Goal: Task Accomplishment & Management: Use online tool/utility

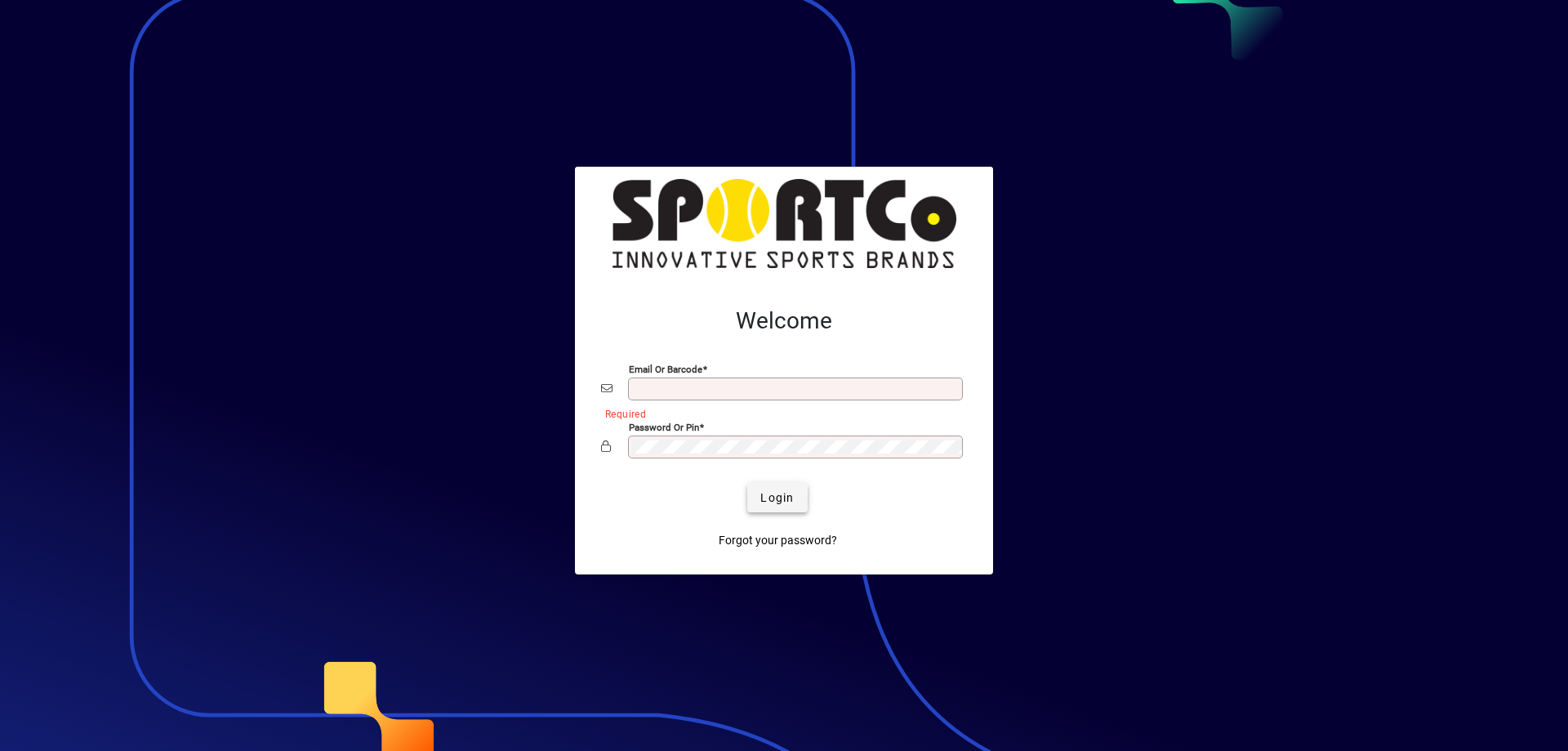
type input "**********"
click at [769, 496] on span "Login" at bounding box center [777, 497] width 34 height 17
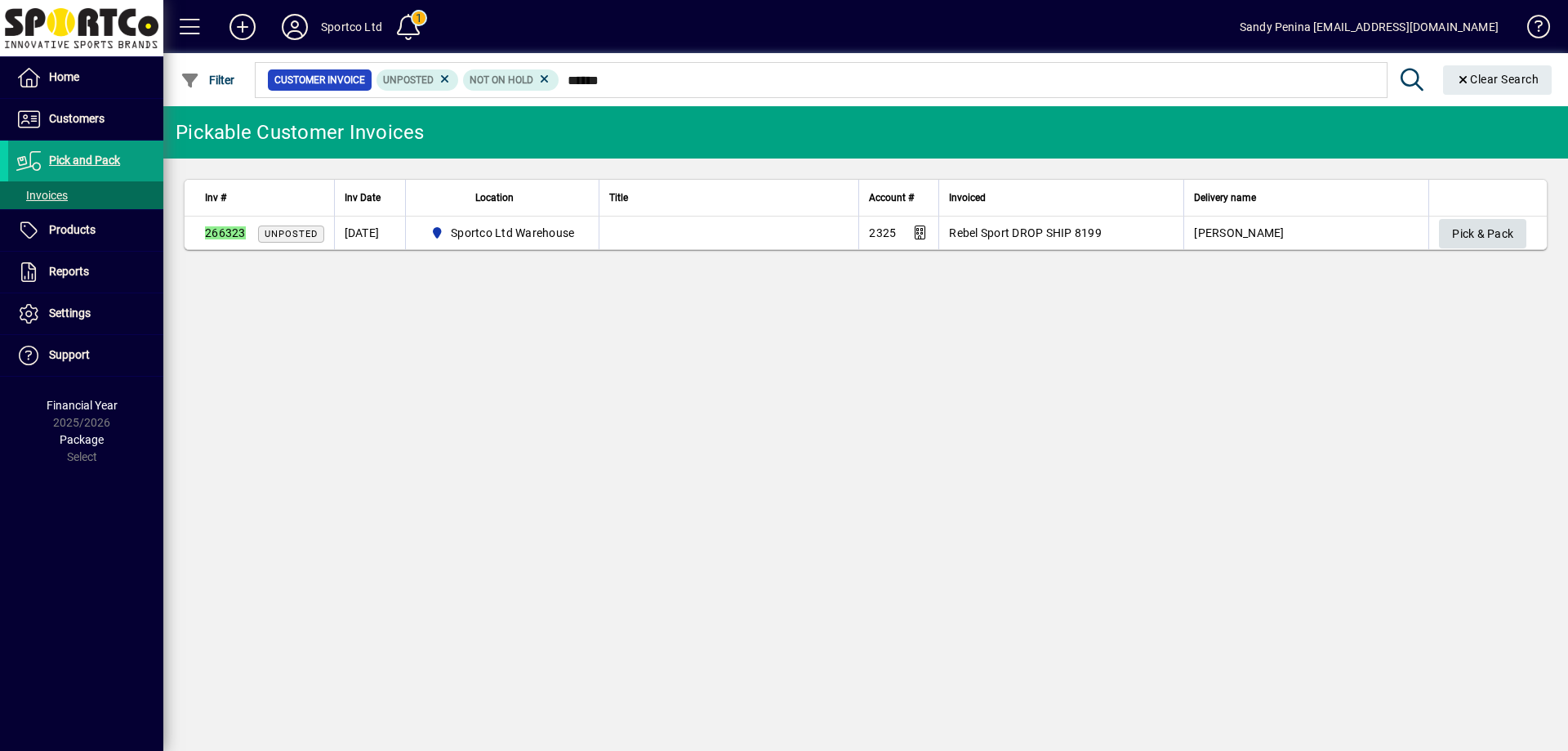
type input "******"
click at [1482, 224] on span "Pick & Pack" at bounding box center [1483, 234] width 62 height 27
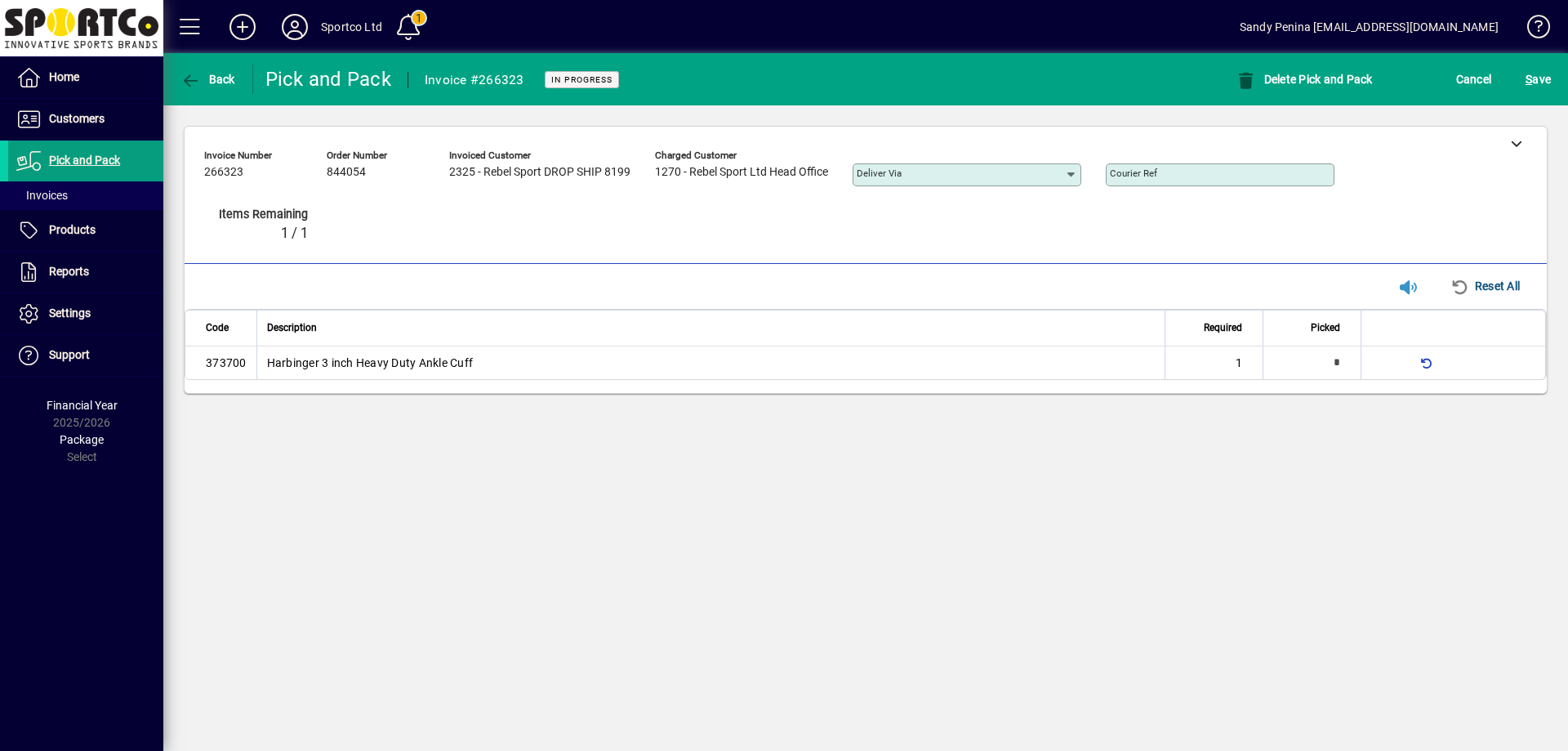
type input "*"
click at [1541, 90] on span "S ave" at bounding box center [1538, 80] width 25 height 26
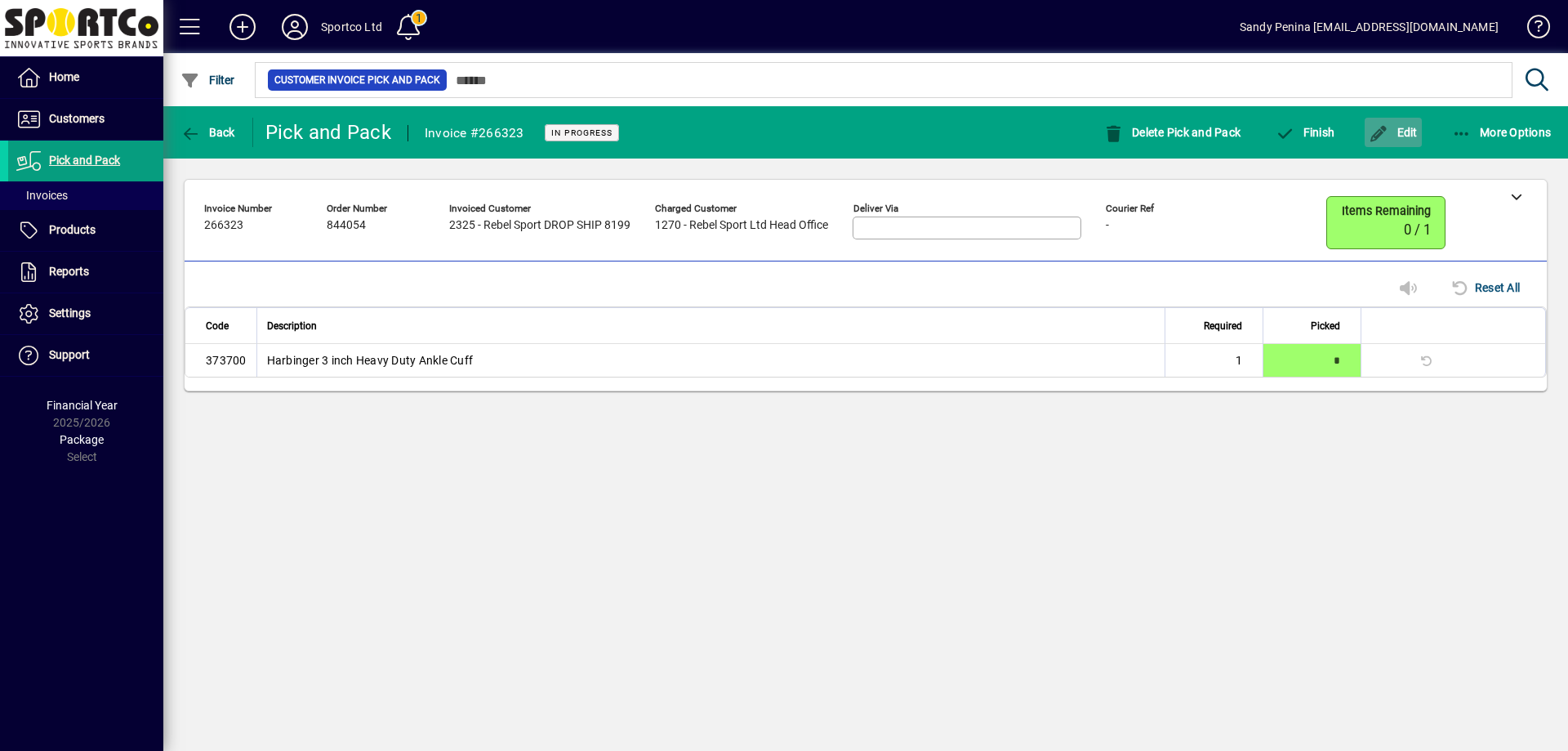
click at [1372, 131] on icon "button" at bounding box center [1378, 134] width 21 height 16
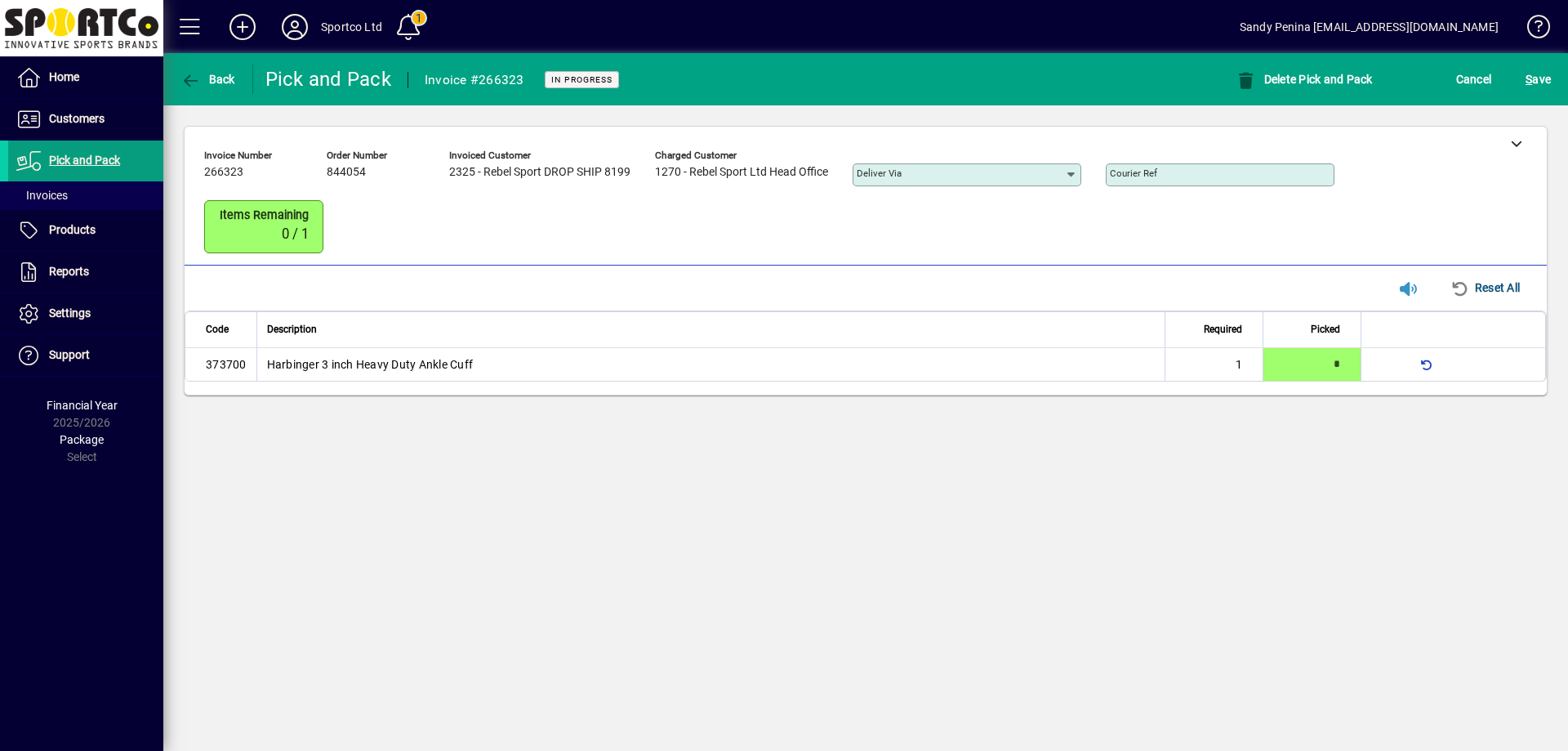
click at [1527, 273] on div "Reset All" at bounding box center [1459, 288] width 151 height 30
click at [1510, 150] on div at bounding box center [1516, 143] width 62 height 33
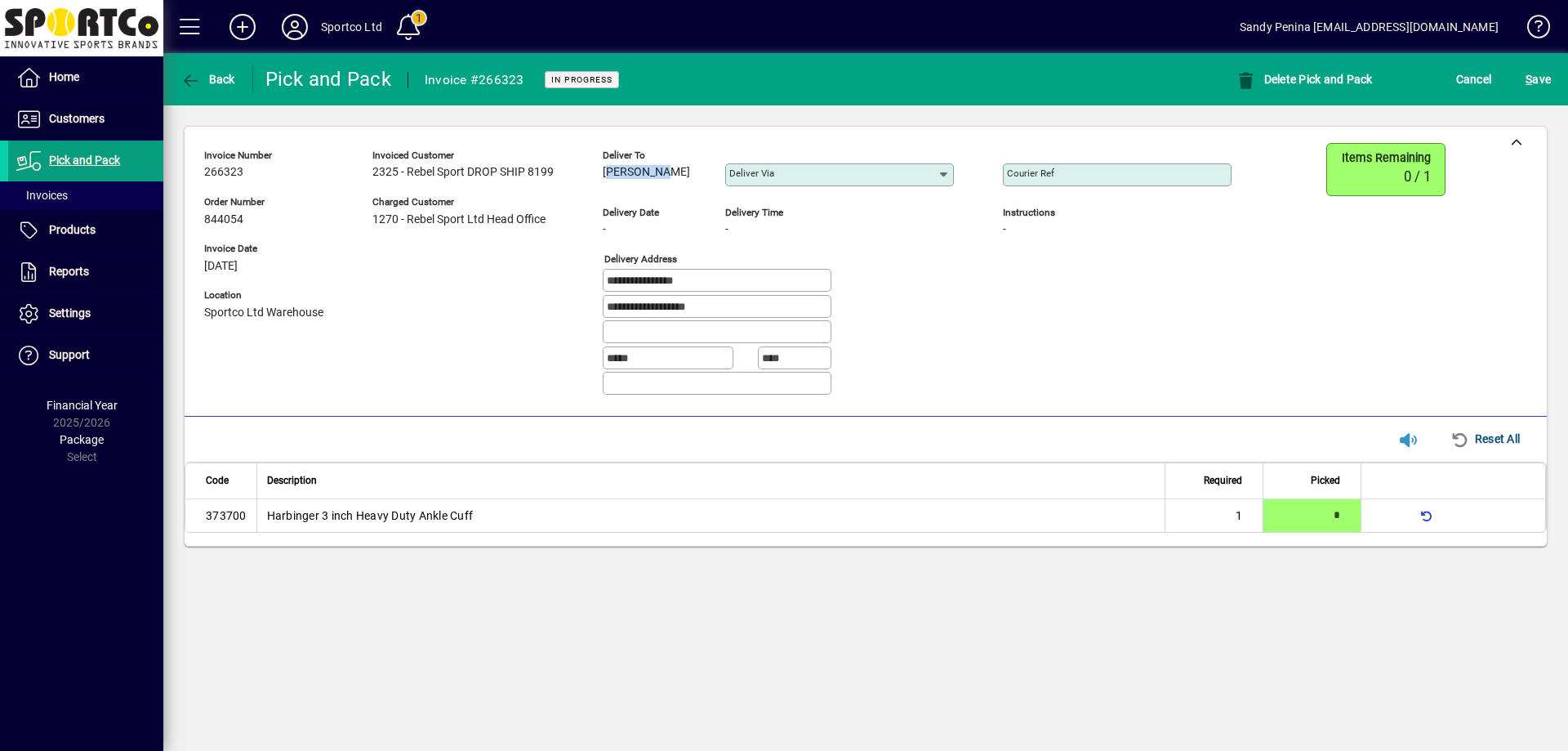
drag, startPoint x: 604, startPoint y: 171, endPoint x: 665, endPoint y: 188, distance: 63.3
click at [674, 193] on div "Deliver to Robin Cao Deliver via" at bounding box center [791, 172] width 376 height 57
copy span "Robin Cao"
drag, startPoint x: 747, startPoint y: 280, endPoint x: 555, endPoint y: 230, distance: 198.4
click at [555, 230] on div "**********" at bounding box center [730, 276] width 1052 height 266
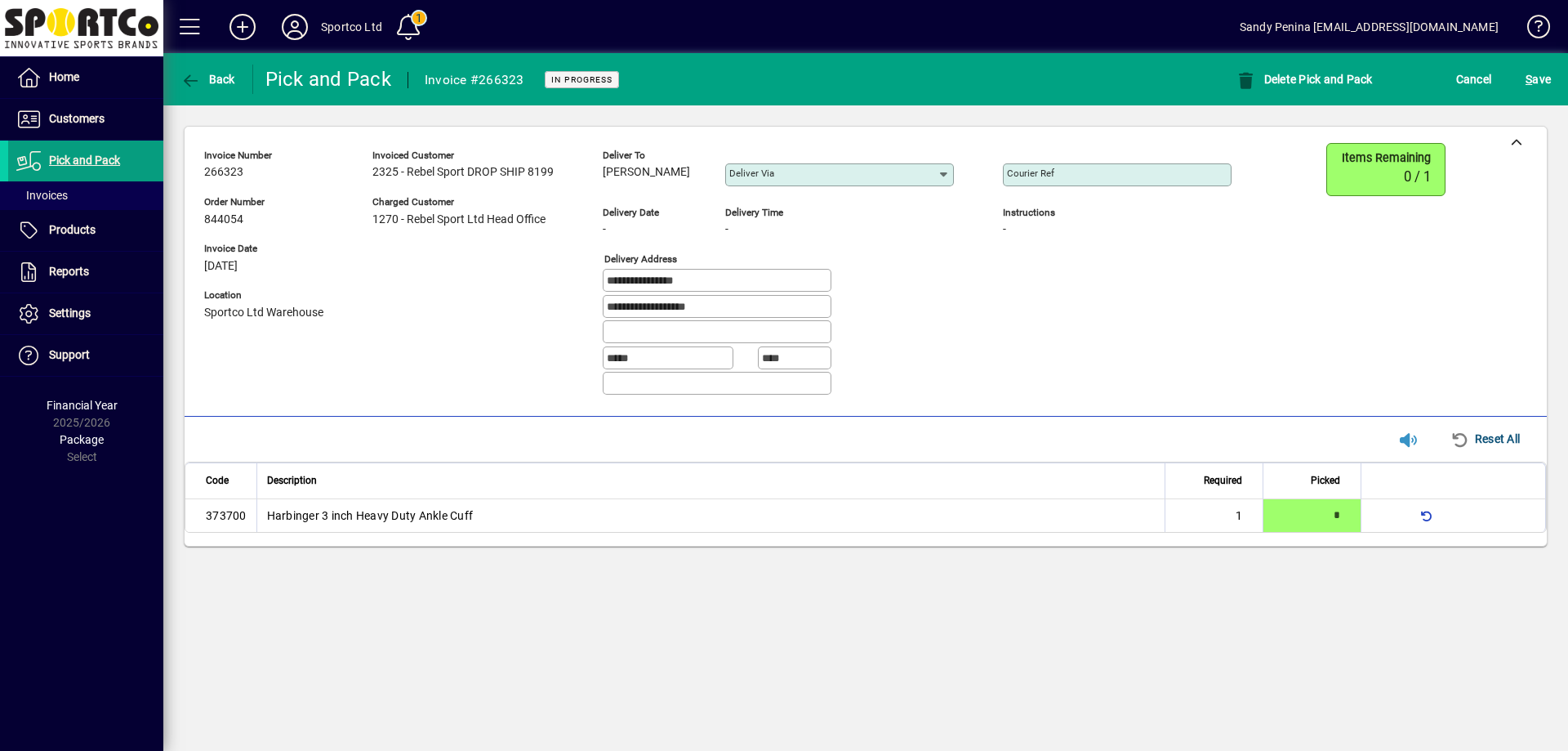
drag, startPoint x: 732, startPoint y: 312, endPoint x: 571, endPoint y: 304, distance: 161.2
click at [571, 304] on div "**********" at bounding box center [730, 276] width 1052 height 266
click at [1106, 173] on input "Courier Ref" at bounding box center [1118, 175] width 224 height 13
paste input "**********"
type input "**********"
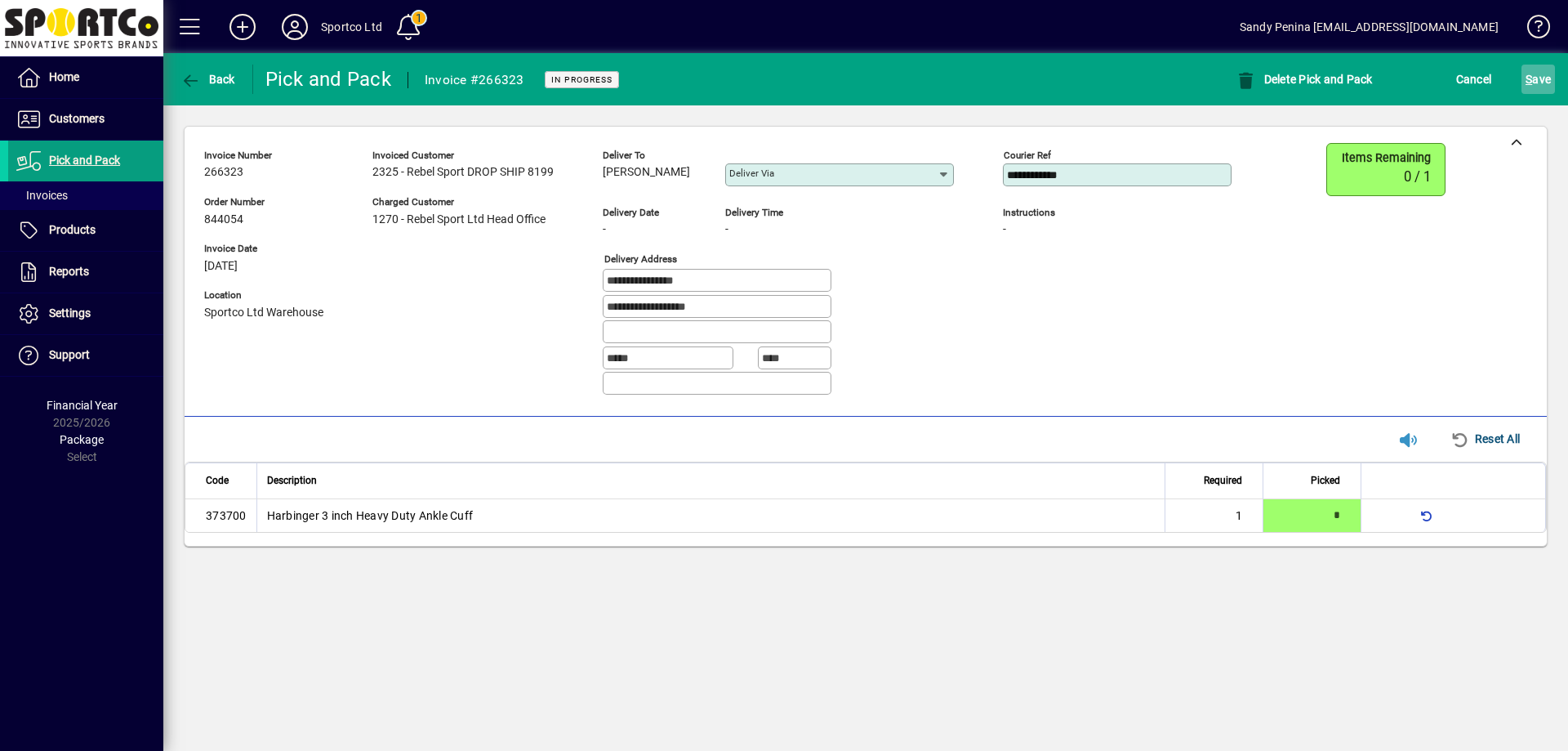
click at [1530, 89] on span "S ave" at bounding box center [1538, 80] width 25 height 26
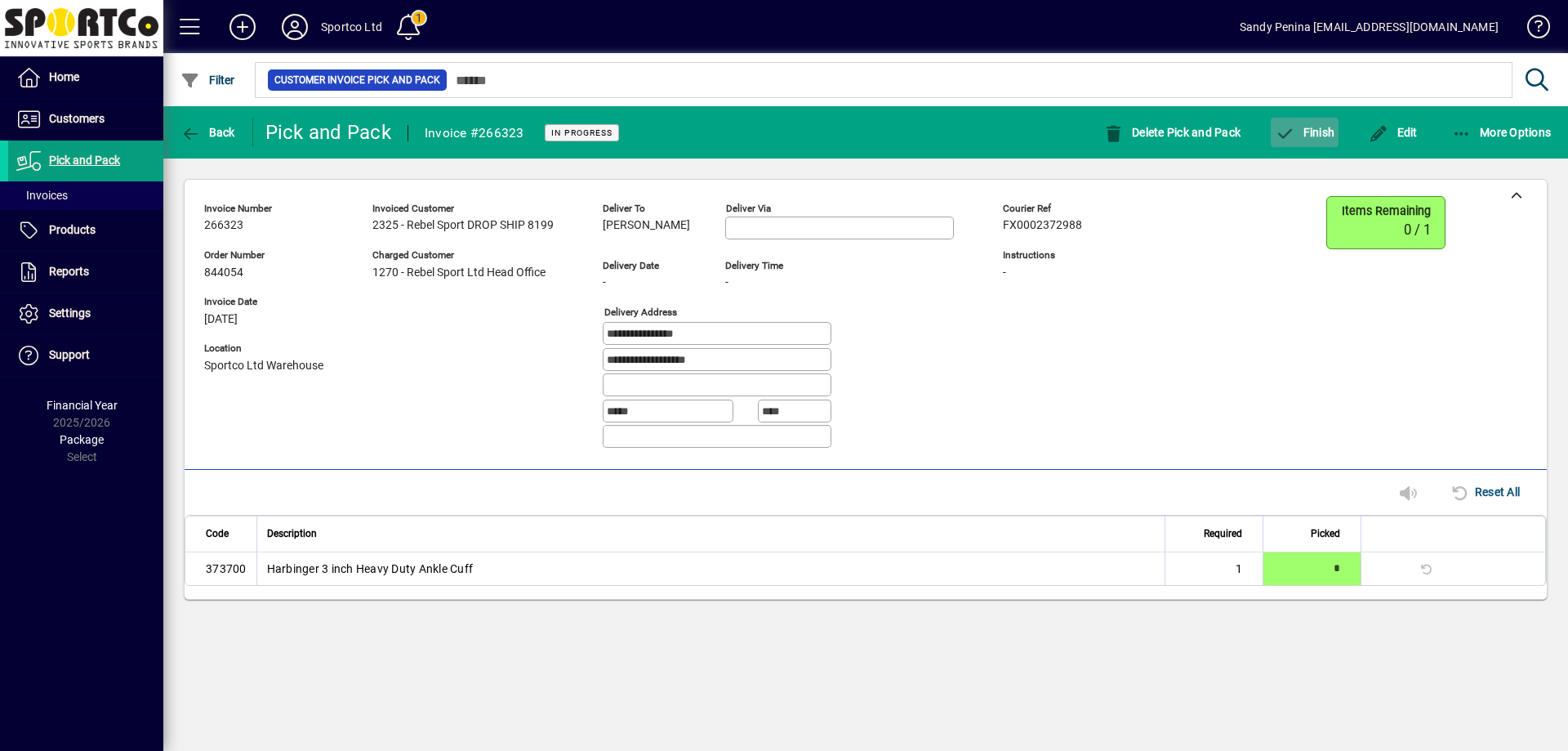
click at [1323, 147] on span "button" at bounding box center [1305, 132] width 68 height 39
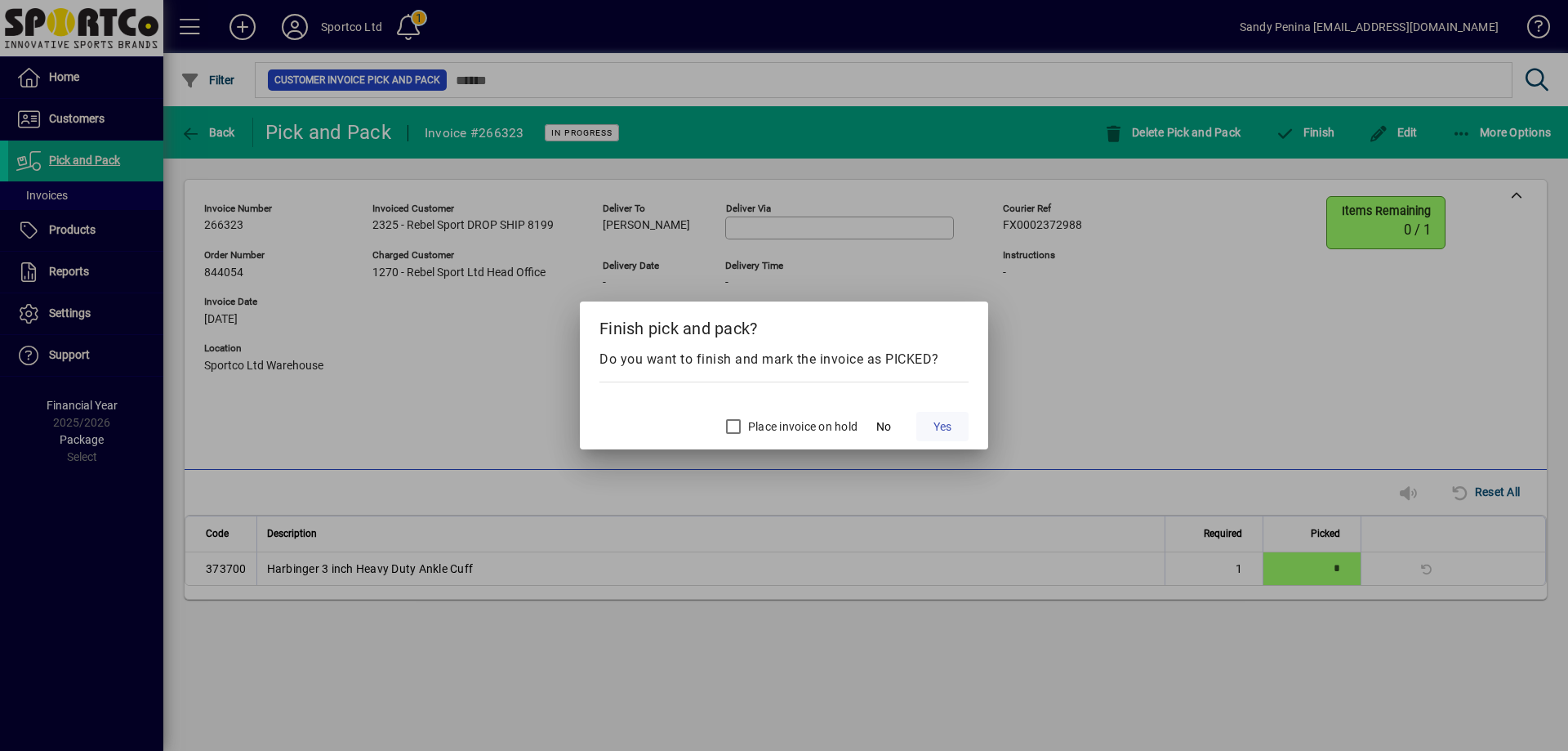
click at [951, 427] on span "Yes" at bounding box center [943, 427] width 18 height 17
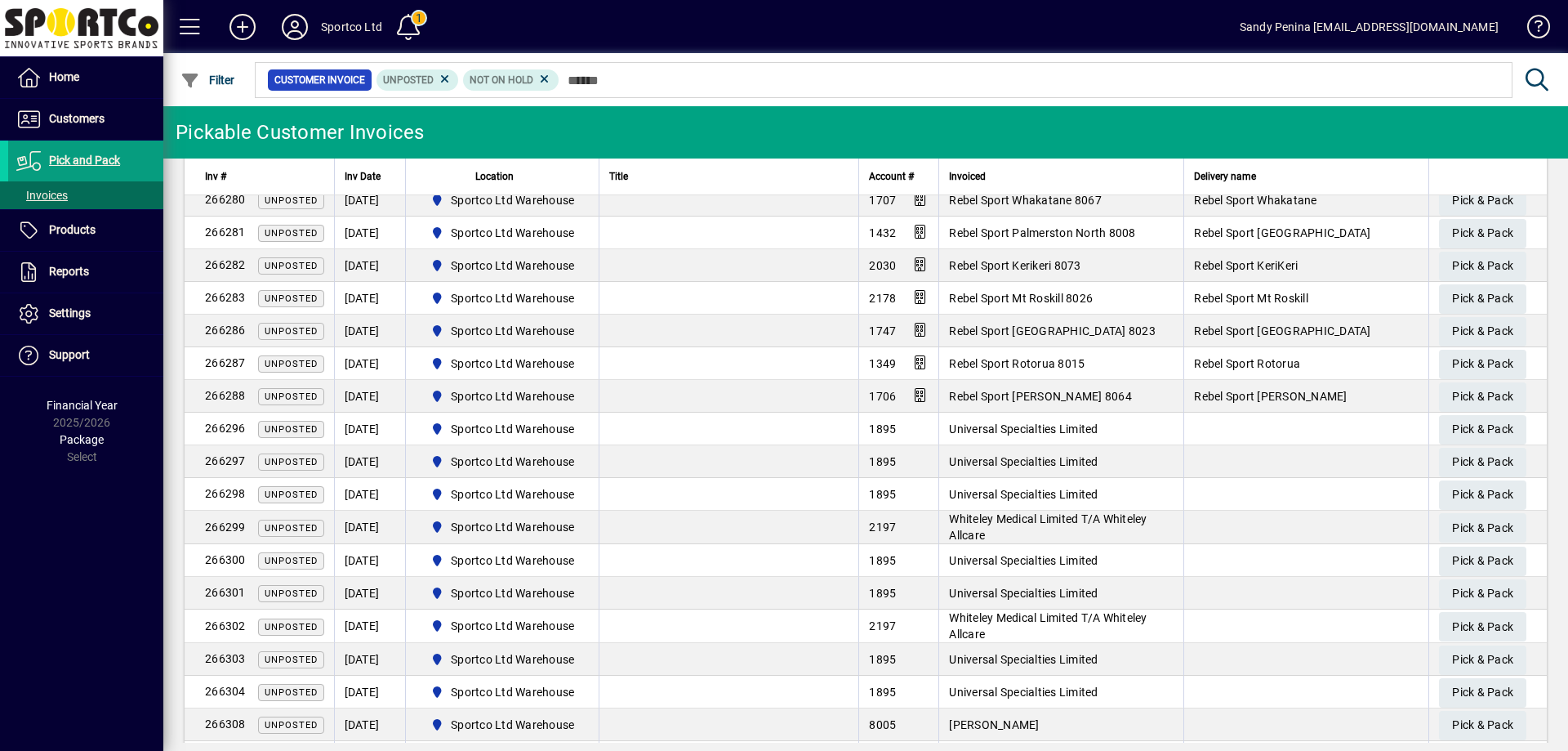
scroll to position [1491, 0]
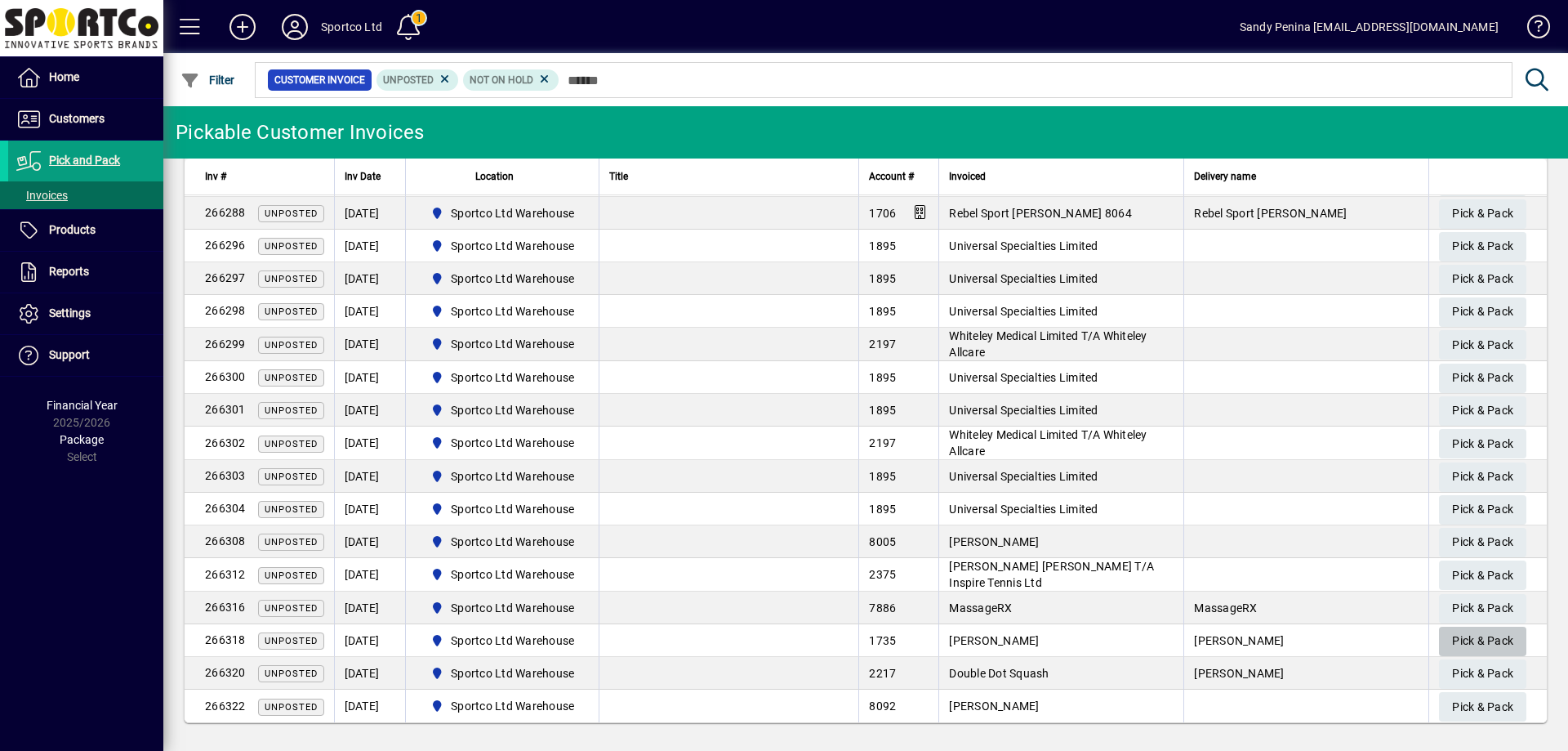
click at [1462, 644] on span "Pick & Pack" at bounding box center [1483, 641] width 62 height 27
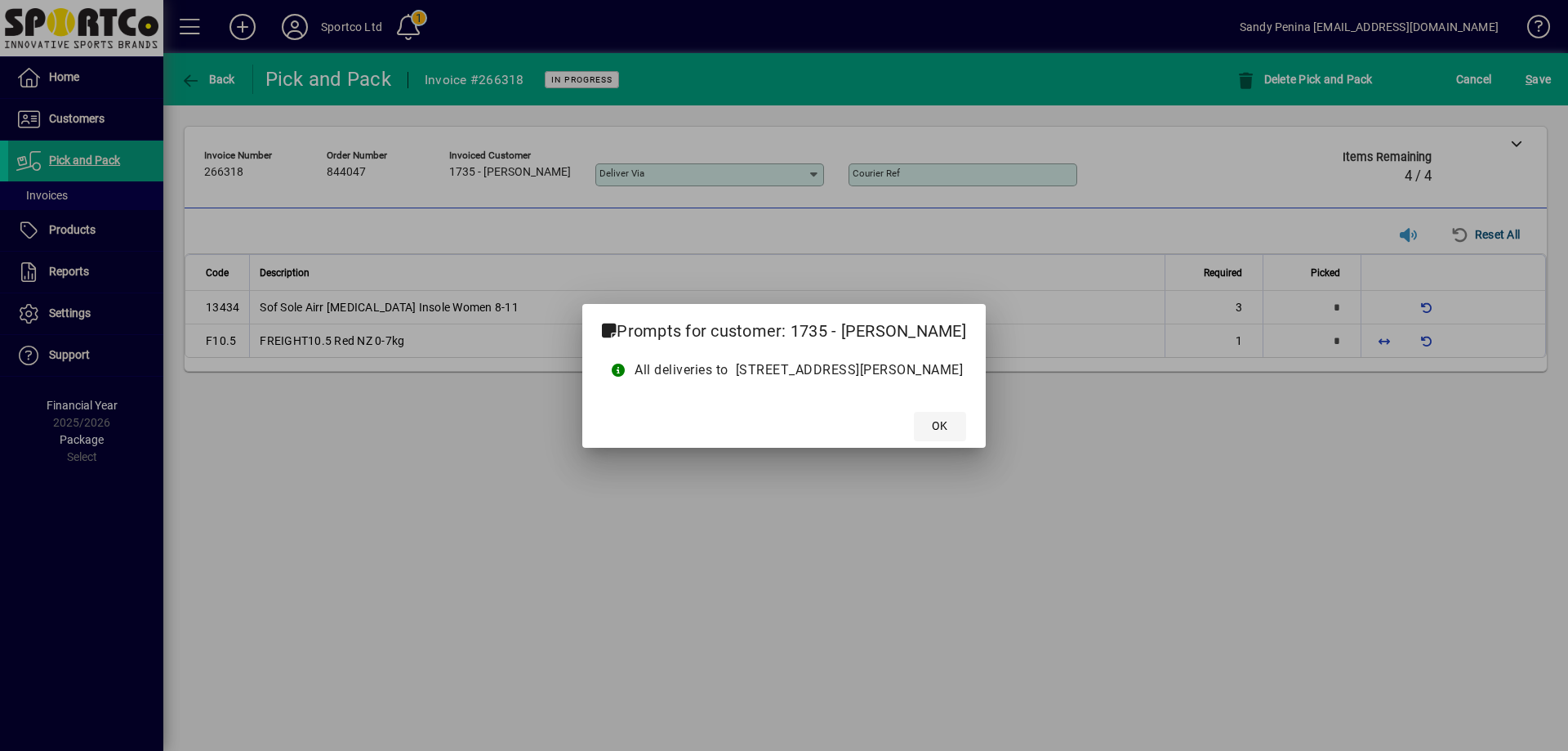
click at [967, 429] on span at bounding box center [940, 427] width 53 height 39
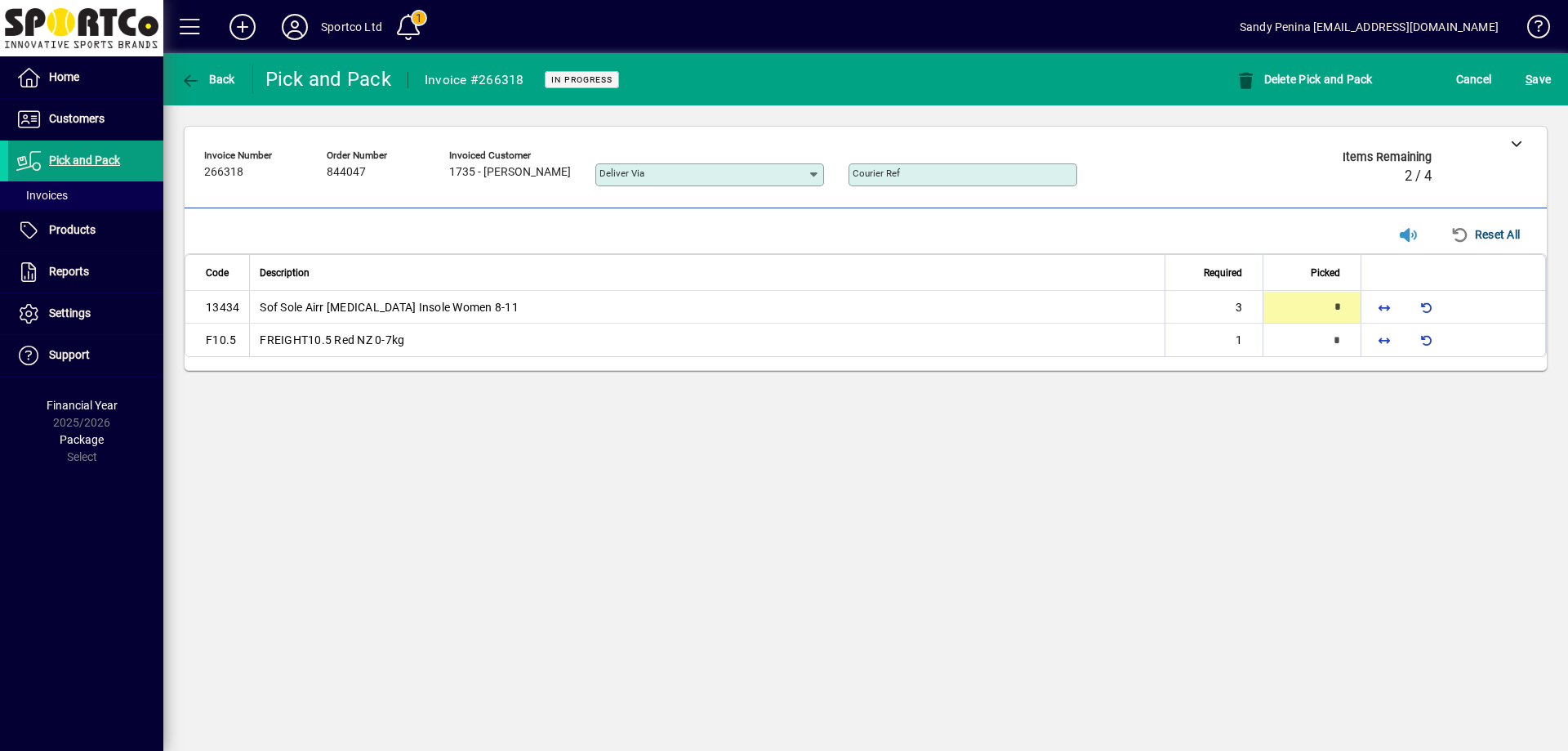
type input "*"
click at [1358, 327] on div "*" at bounding box center [1312, 341] width 97 height 33
drag, startPoint x: 1370, startPoint y: 340, endPoint x: 1389, endPoint y: 337, distance: 19.2
click at [1371, 341] on span "button" at bounding box center [1385, 341] width 39 height 39
type input "*"
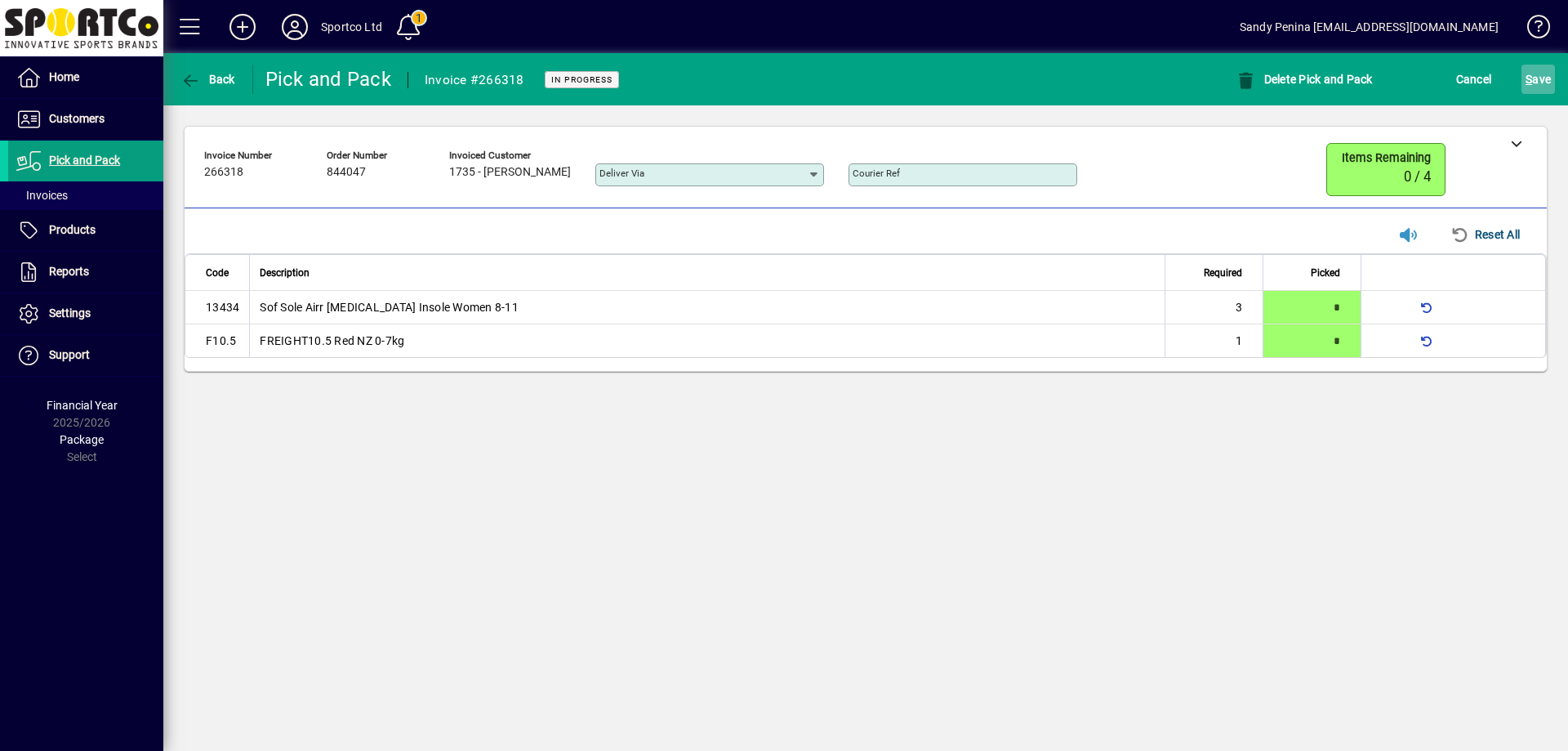
drag, startPoint x: 1547, startPoint y: 79, endPoint x: 1541, endPoint y: 91, distance: 13.4
click at [1544, 81] on span "S ave" at bounding box center [1538, 80] width 25 height 26
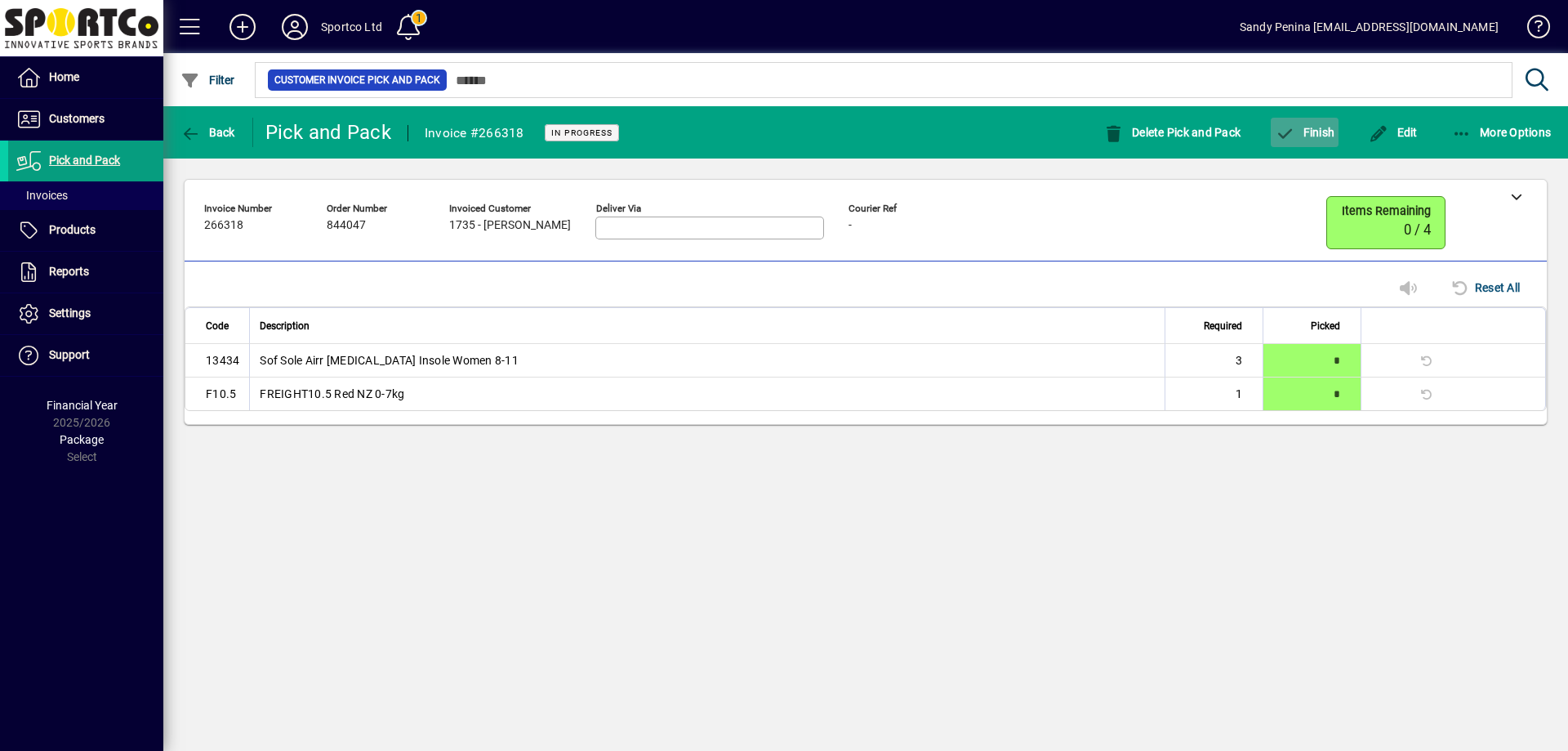
click at [1309, 142] on span "button" at bounding box center [1305, 132] width 68 height 39
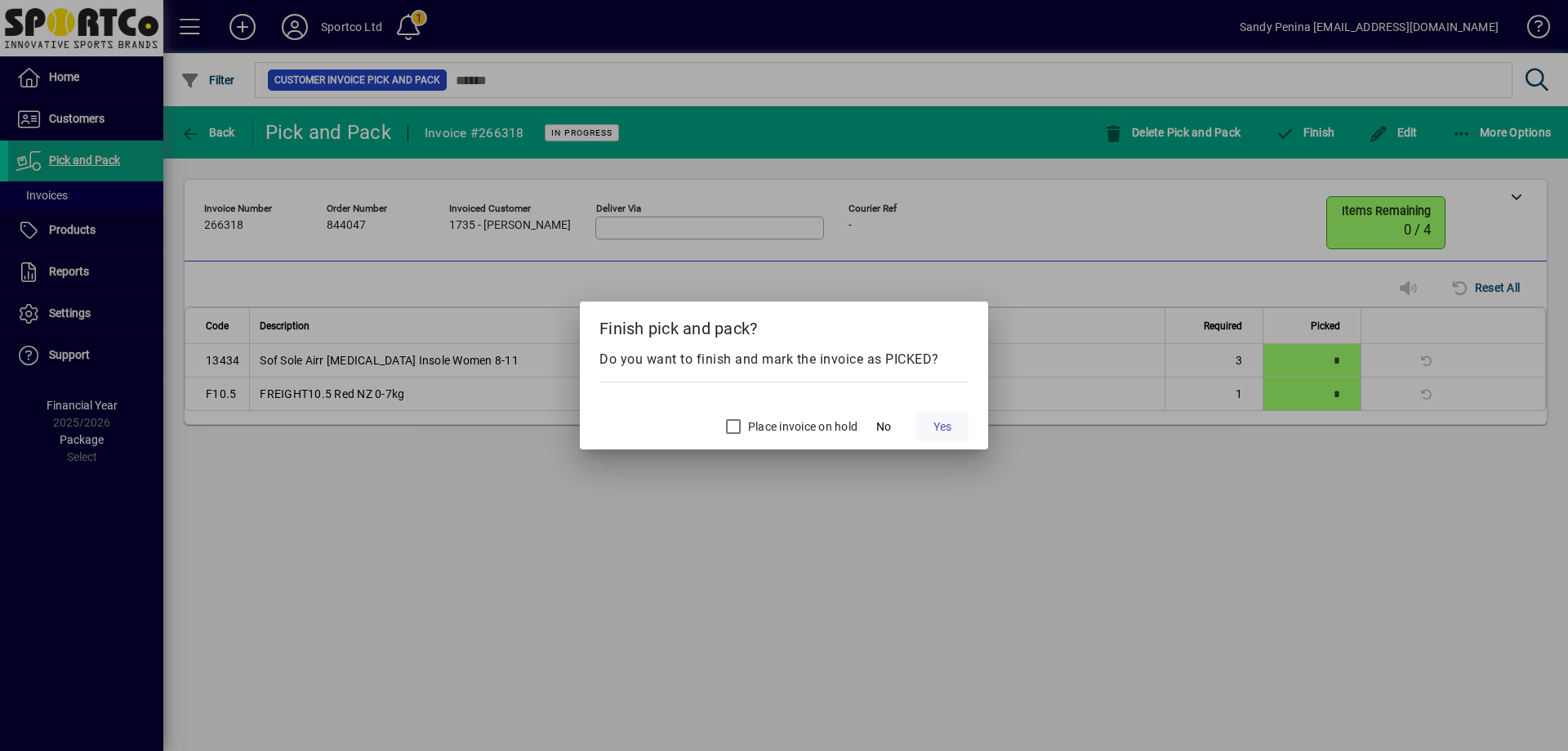
click at [935, 432] on span "Yes" at bounding box center [943, 427] width 18 height 17
